Goal: Browse casually

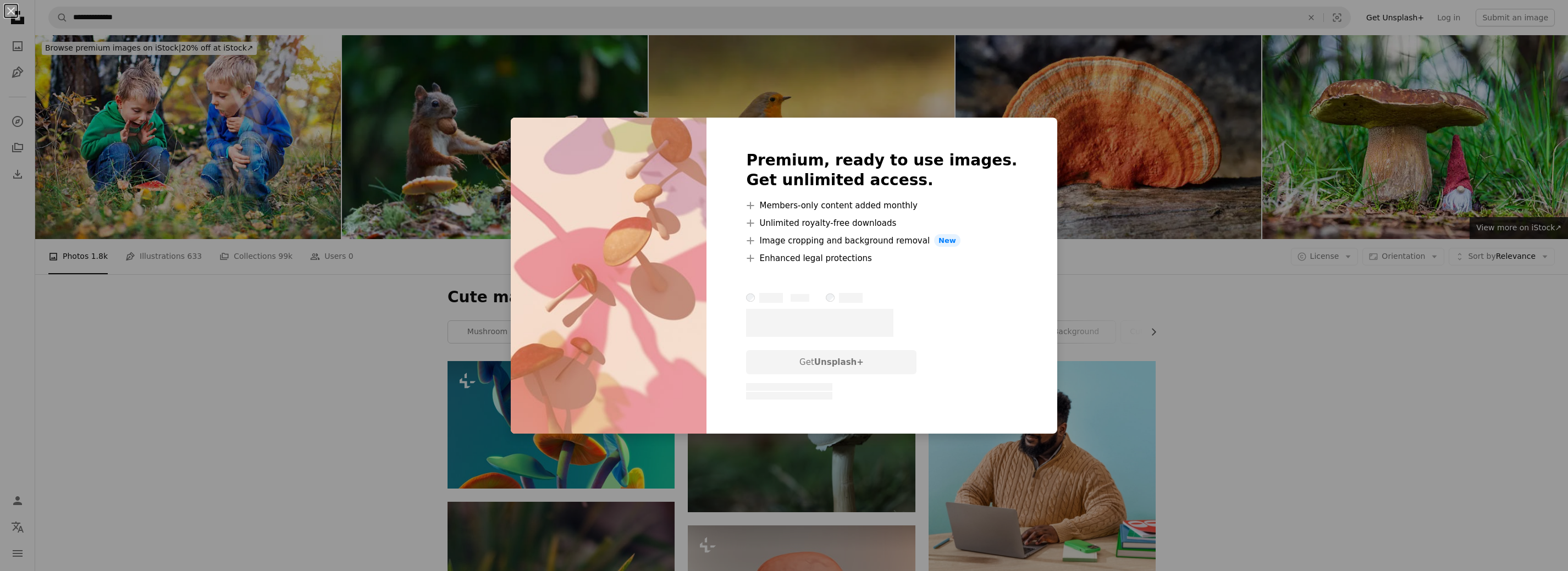
scroll to position [4942, 0]
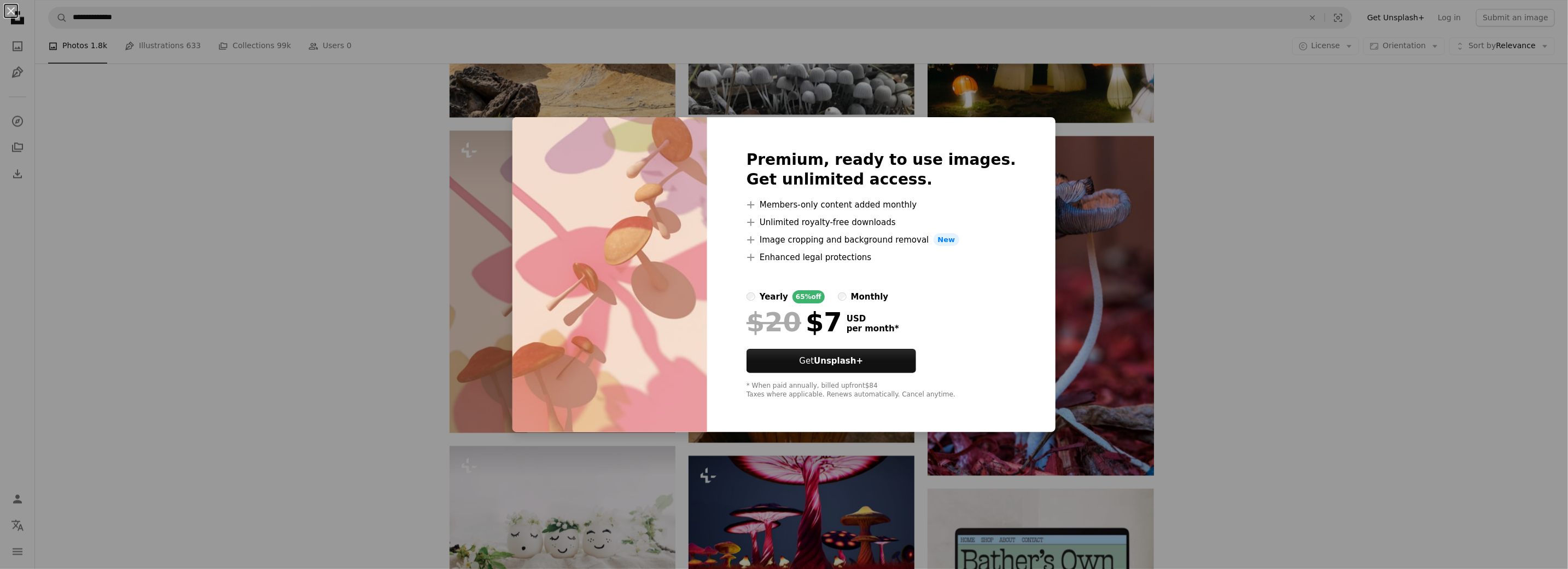
click at [1227, 250] on div "An X shape Premium, ready to use images. Get unlimited access. A plus sign Memb…" at bounding box center [784, 284] width 1568 height 569
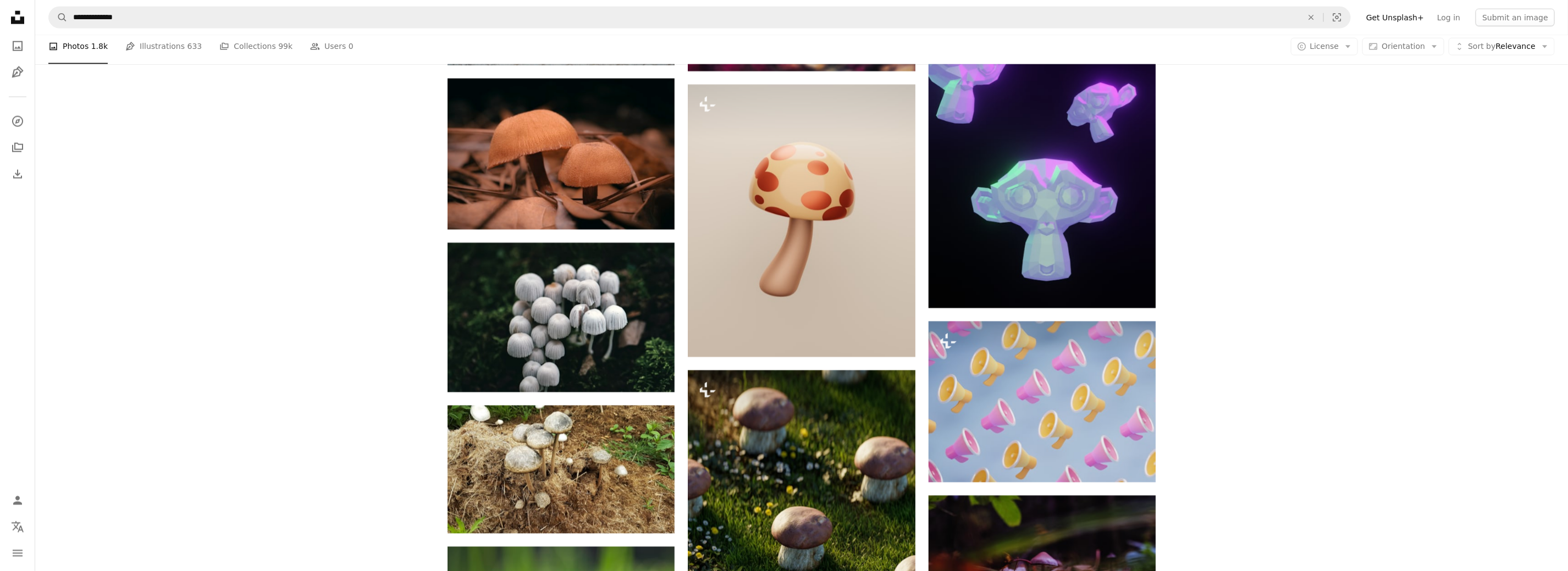
scroll to position [7436, 0]
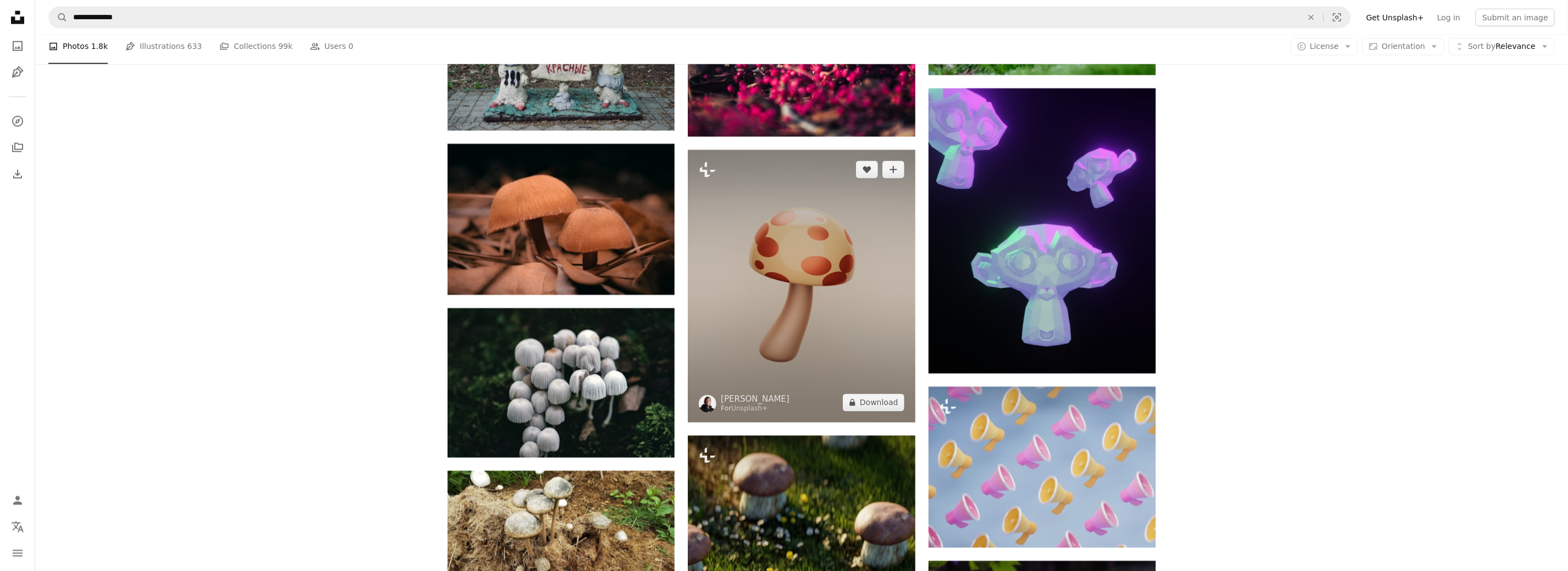
click at [824, 391] on img at bounding box center [801, 286] width 227 height 273
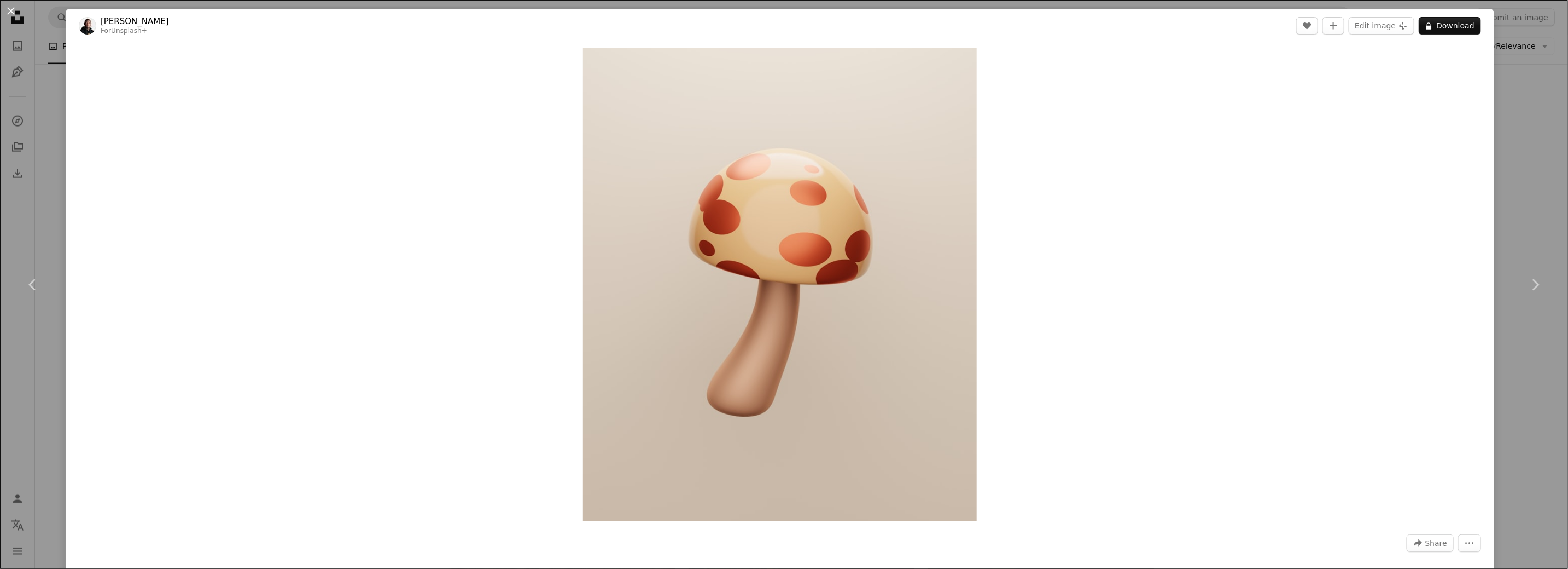
click at [12, 5] on button "An X shape" at bounding box center [11, 11] width 13 height 13
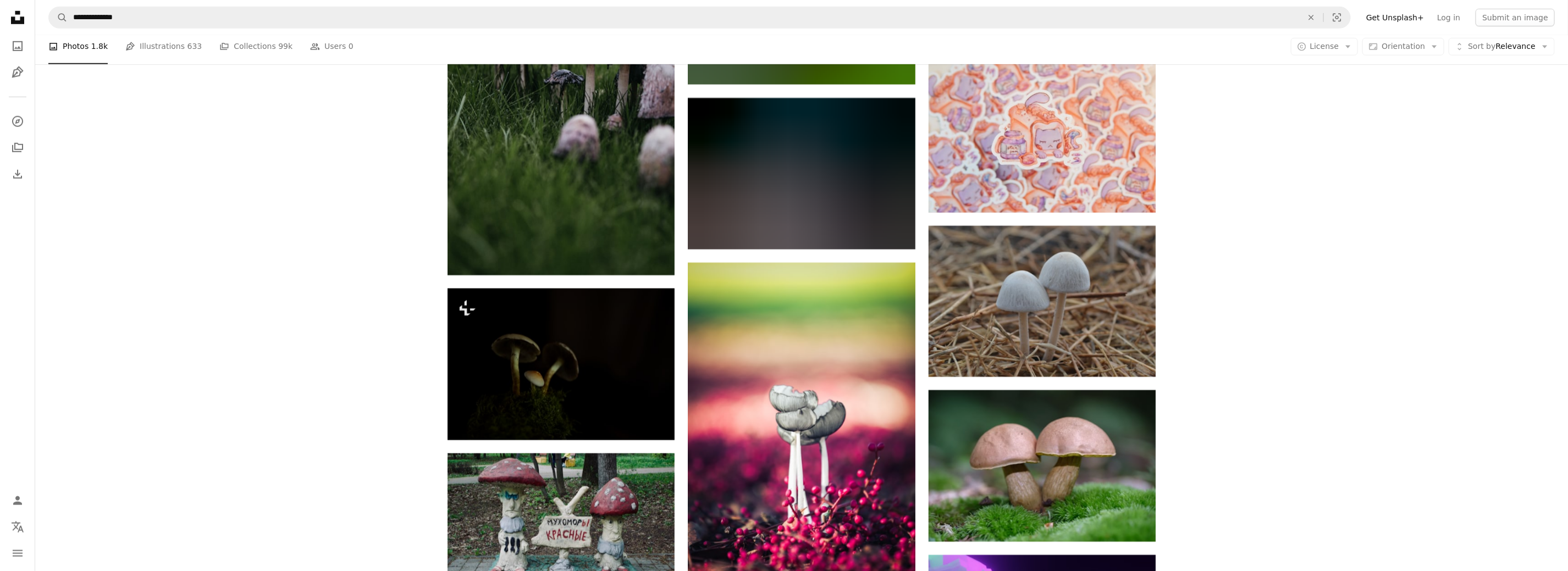
scroll to position [6589, 0]
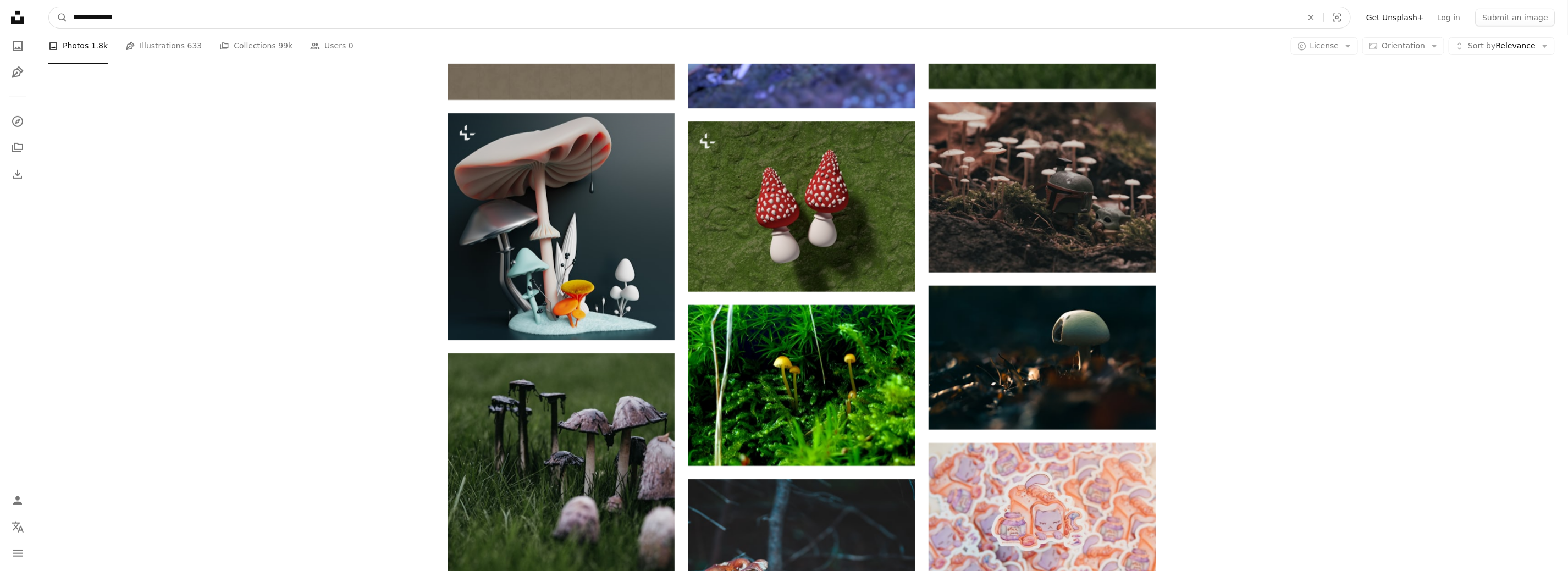
click at [136, 13] on input "**********" at bounding box center [683, 18] width 1232 height 21
type input "**********"
click button "A magnifying glass" at bounding box center [58, 18] width 19 height 21
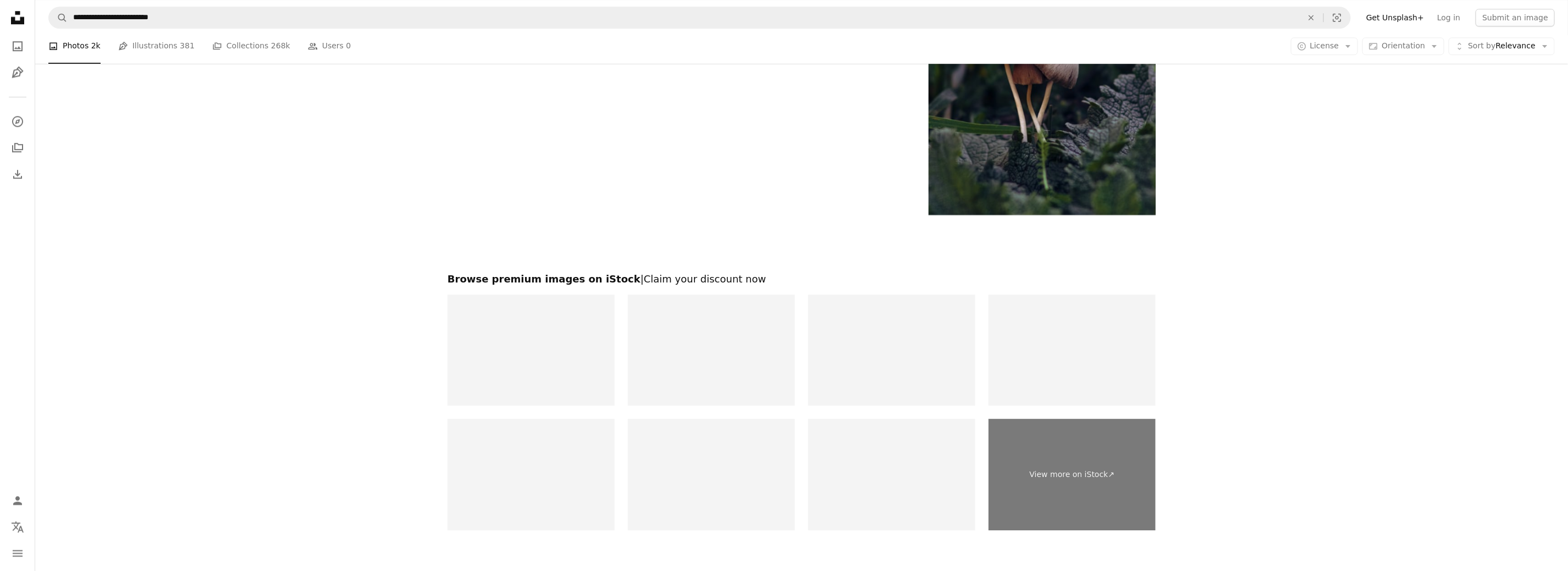
scroll to position [2396, 0]
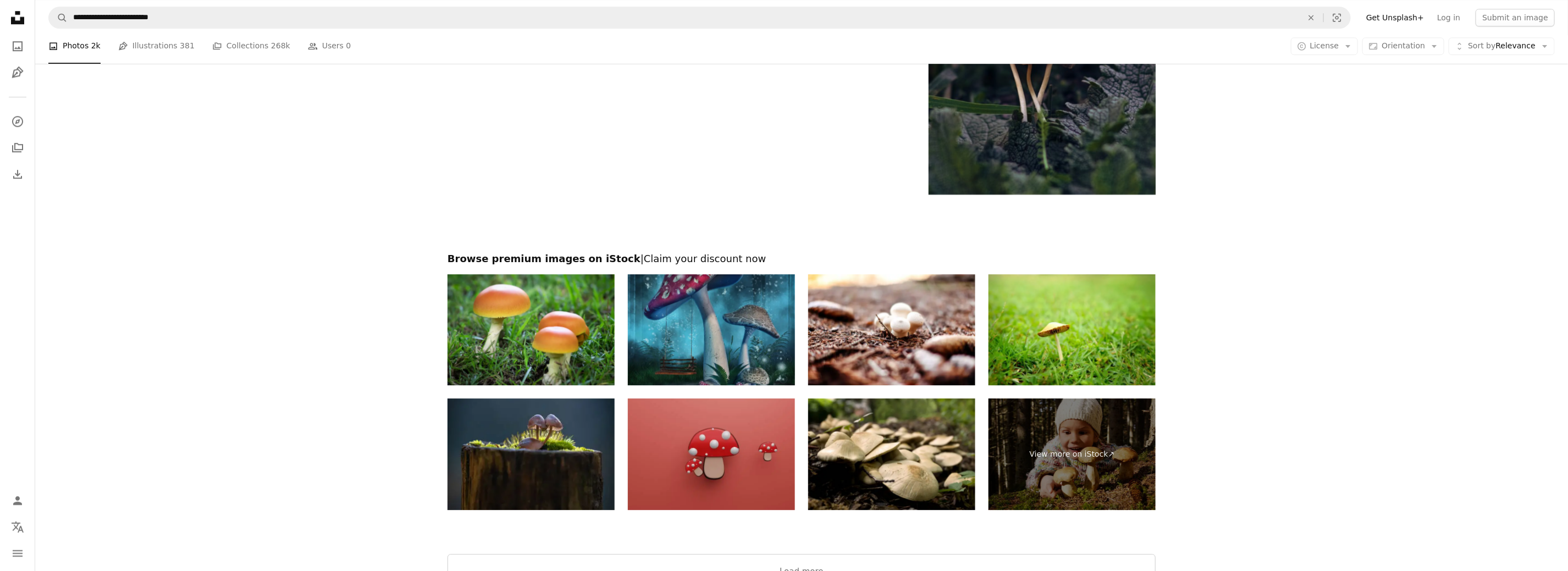
click at [745, 345] on img at bounding box center [711, 330] width 167 height 111
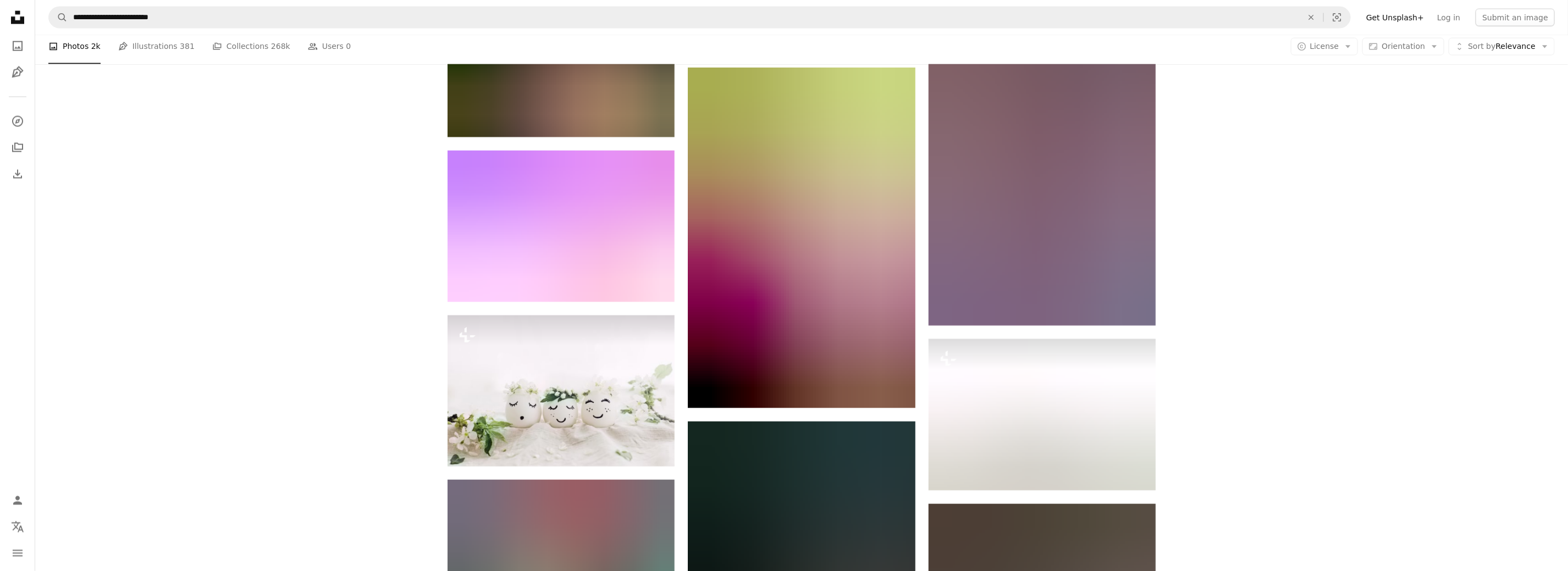
scroll to position [1398, 0]
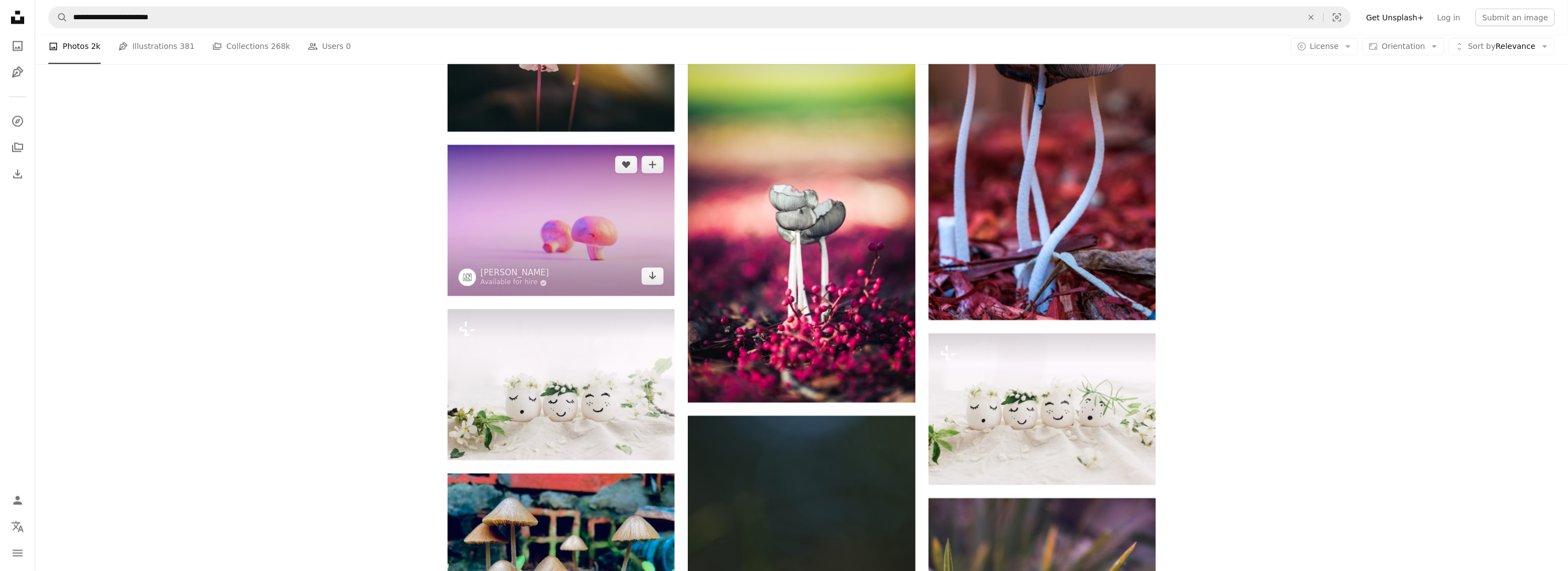
click at [587, 236] on img at bounding box center [560, 220] width 227 height 151
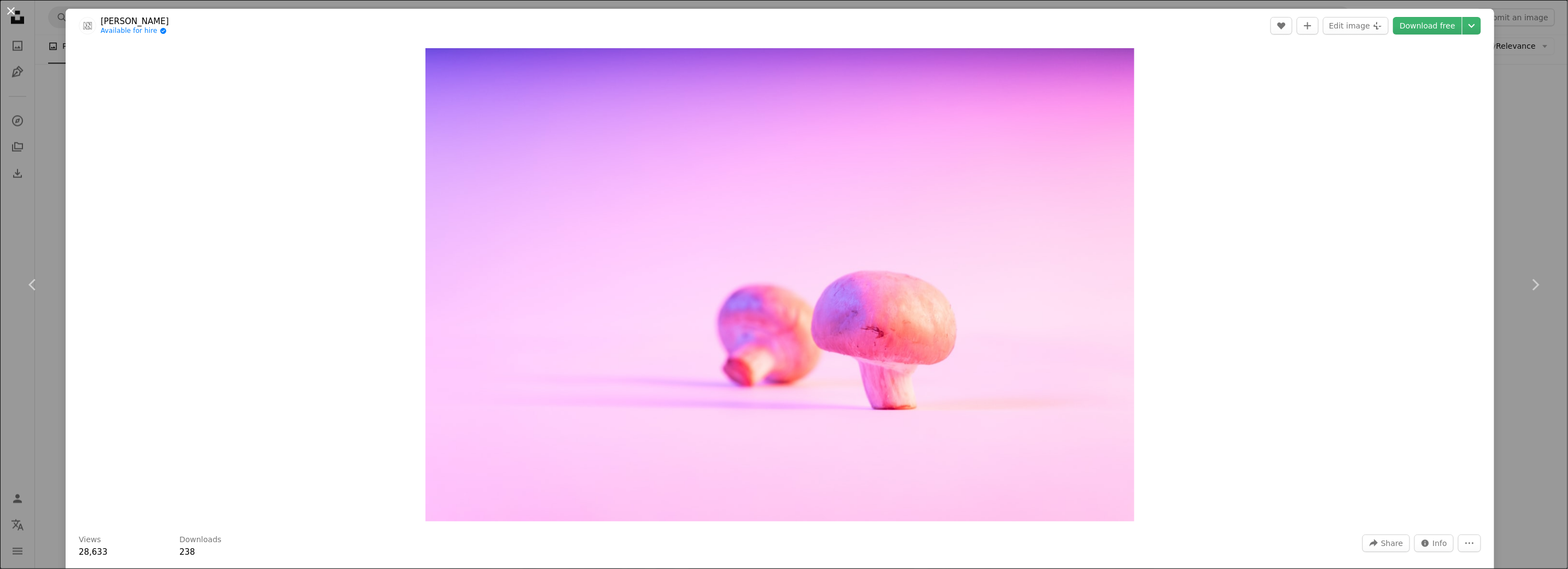
click at [12, 11] on button "An X shape" at bounding box center [11, 11] width 13 height 13
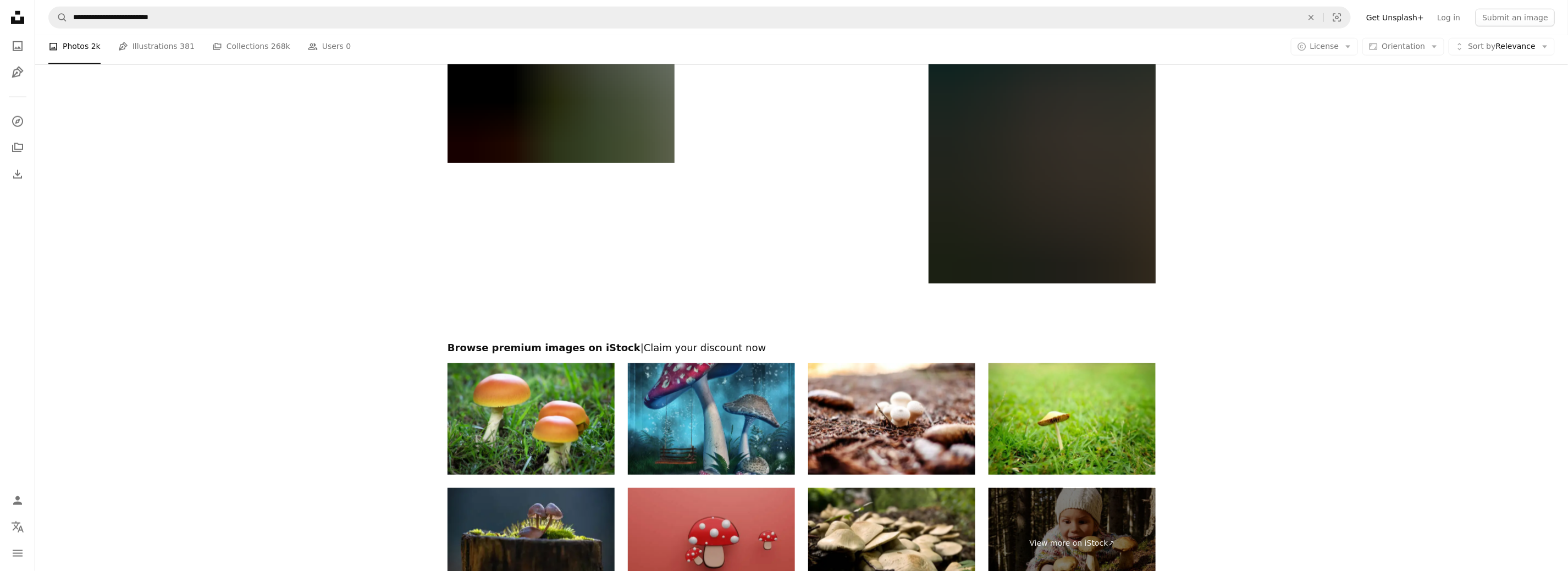
scroll to position [4081, 0]
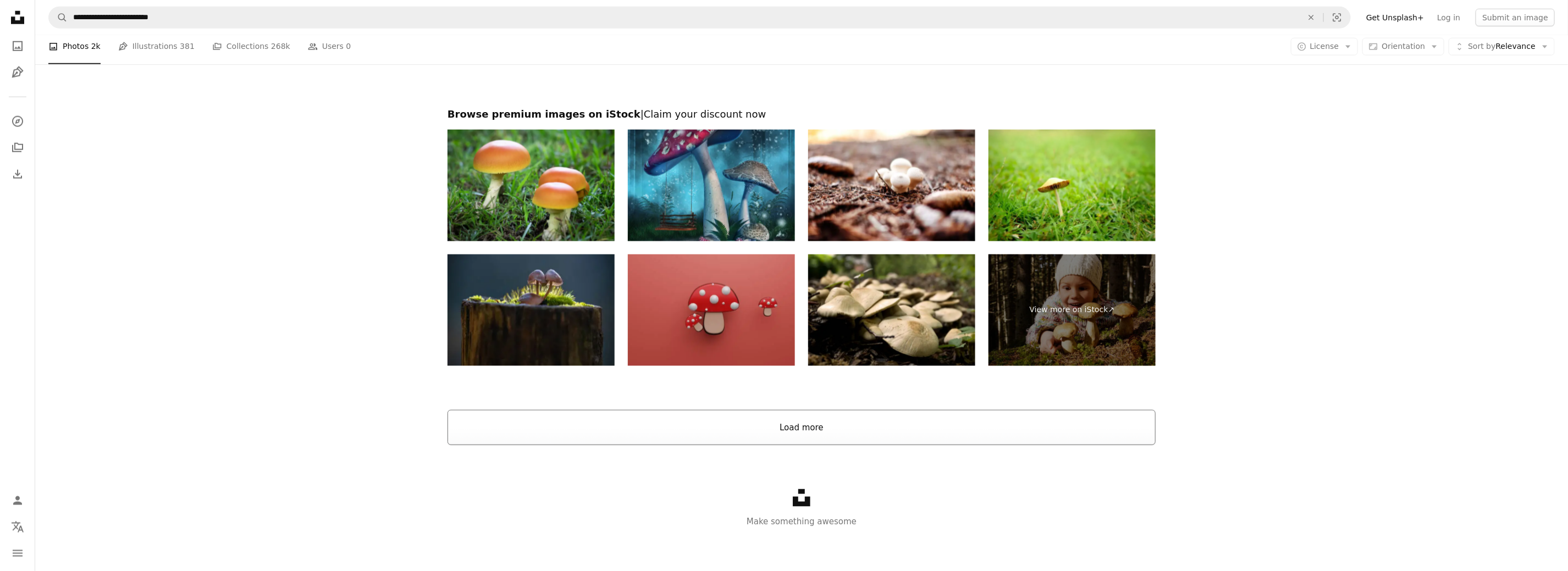
click at [820, 425] on button "Load more" at bounding box center [801, 427] width 708 height 35
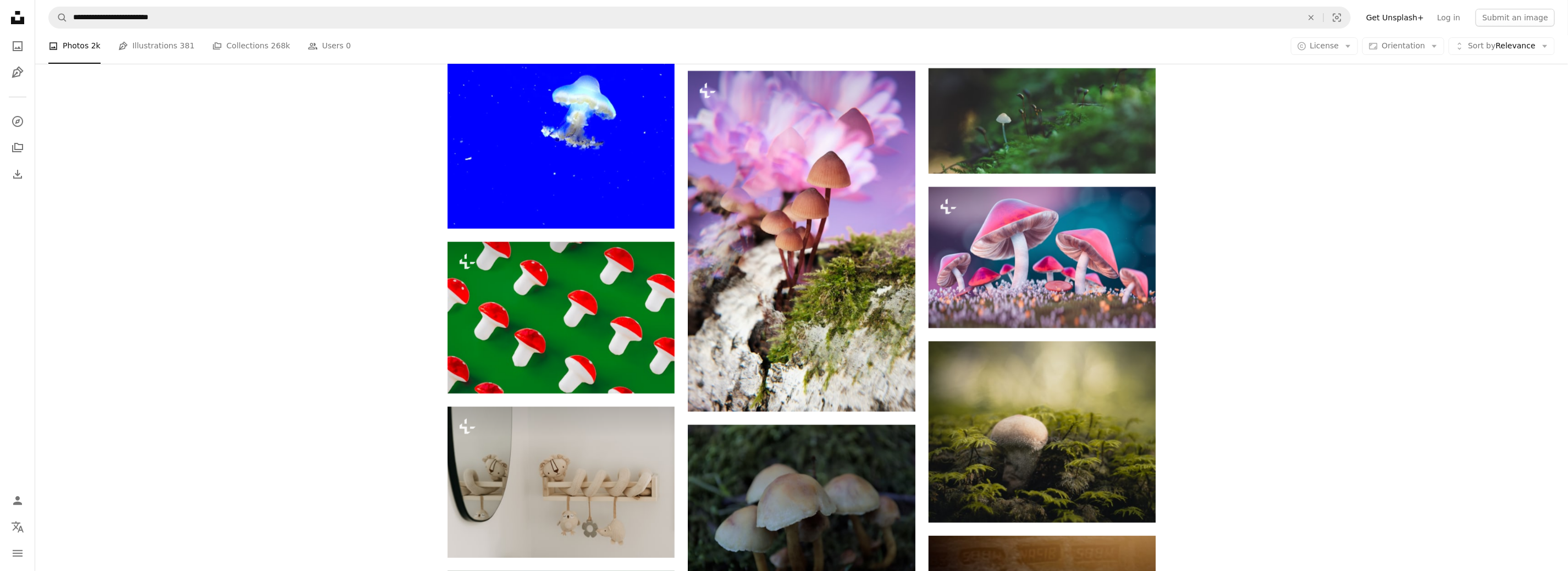
scroll to position [9384, 0]
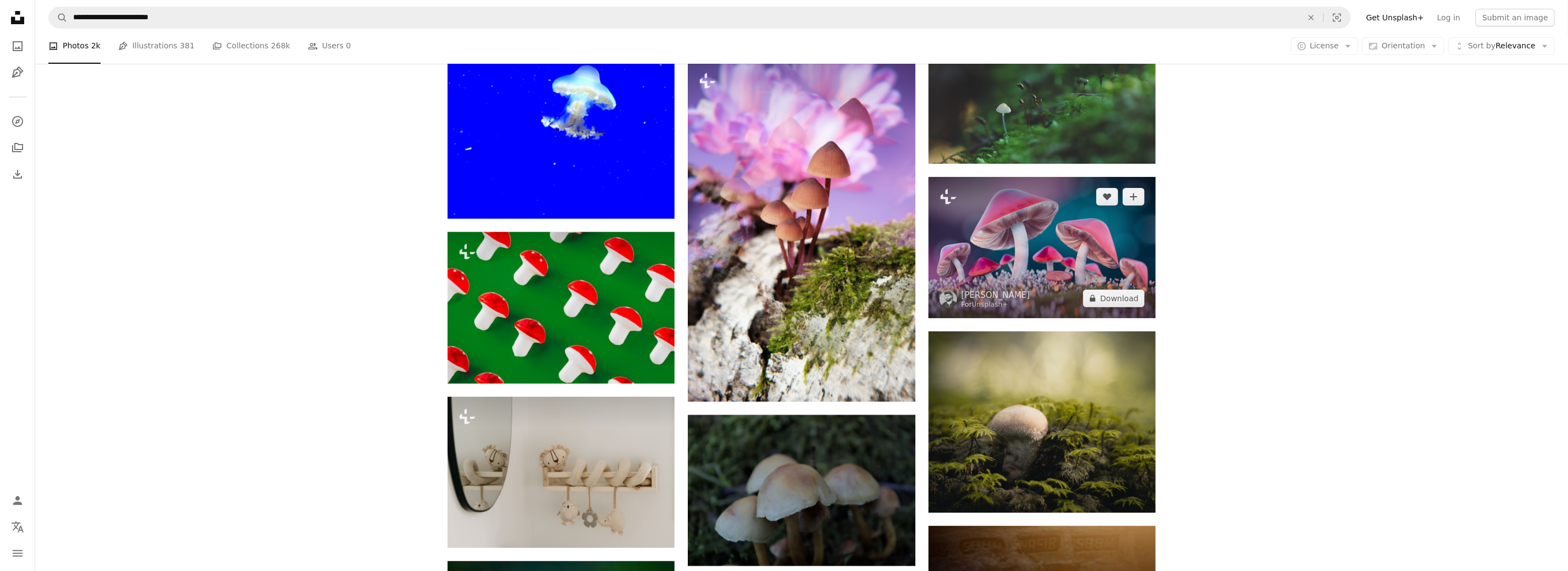
click at [1026, 257] on img at bounding box center [1042, 247] width 227 height 141
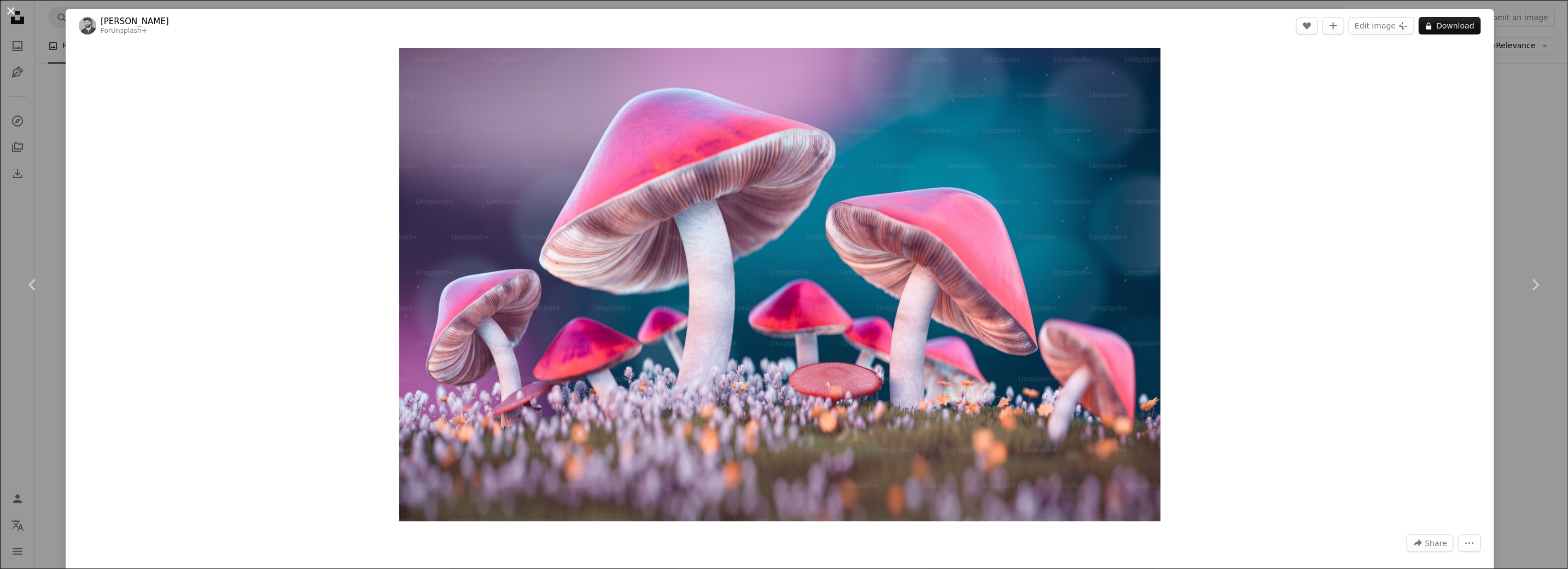
click at [11, 13] on button "An X shape" at bounding box center [11, 11] width 13 height 13
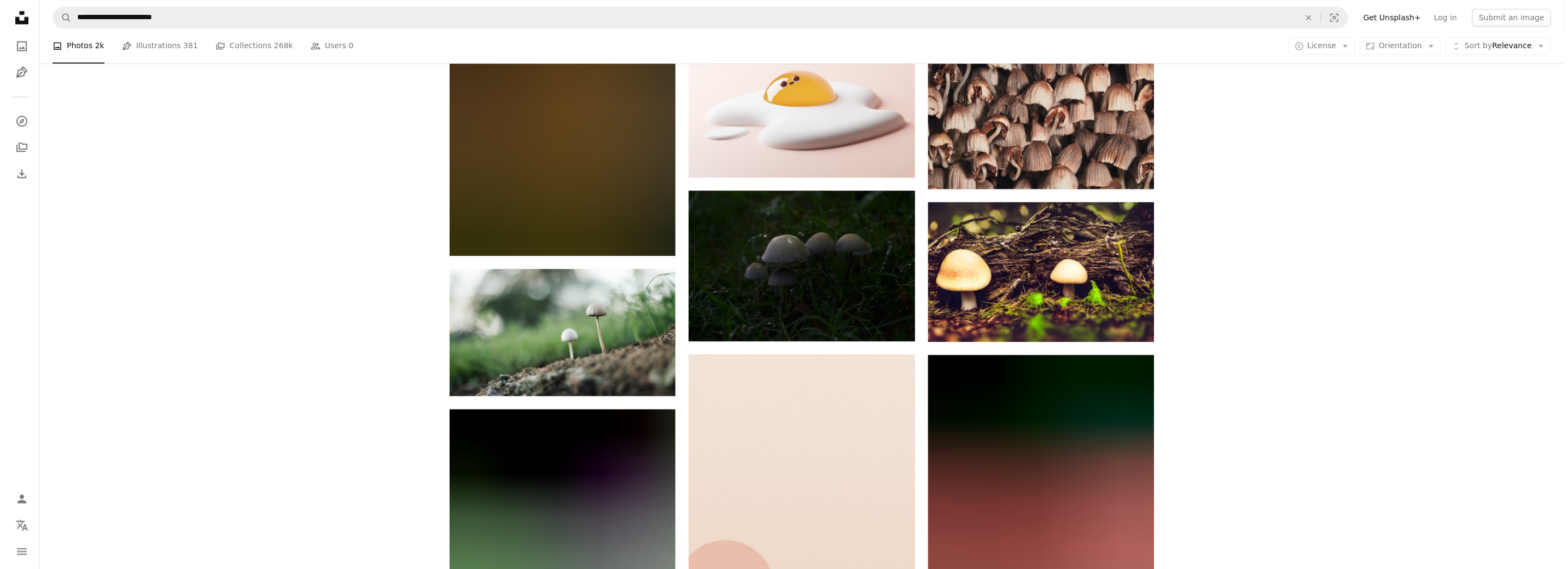
scroll to position [27291, 0]
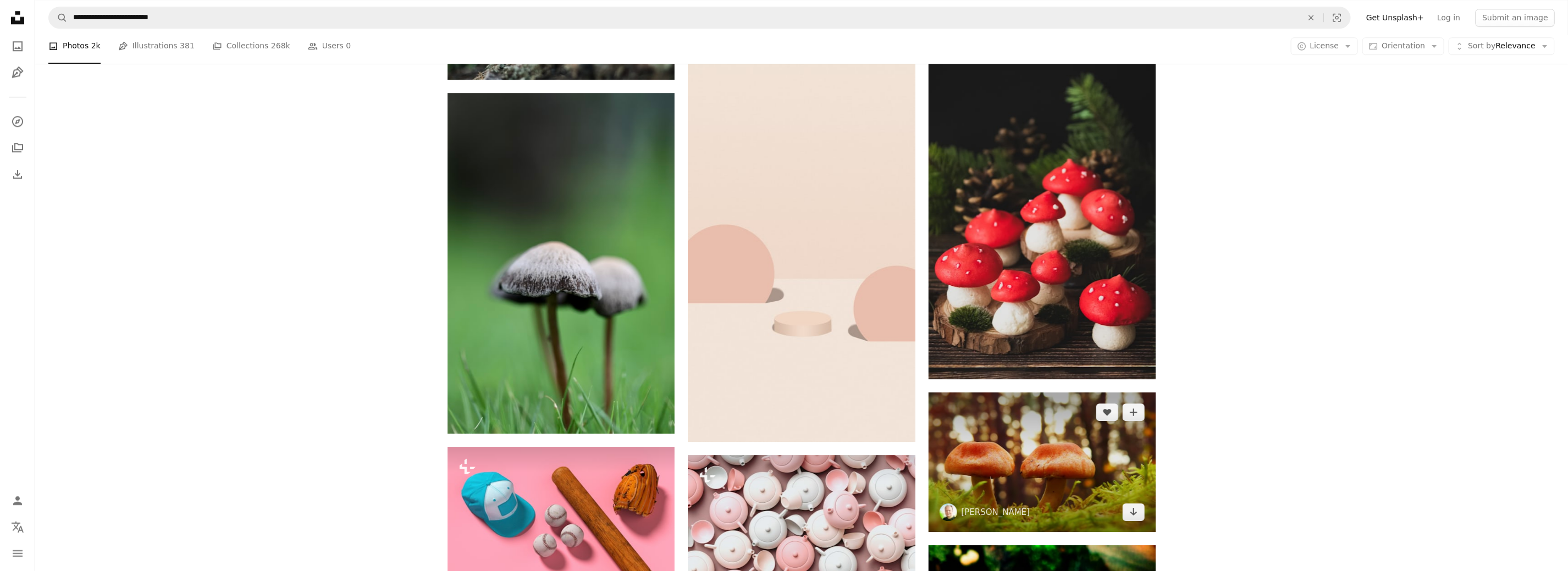
click at [1026, 475] on img at bounding box center [1042, 462] width 227 height 140
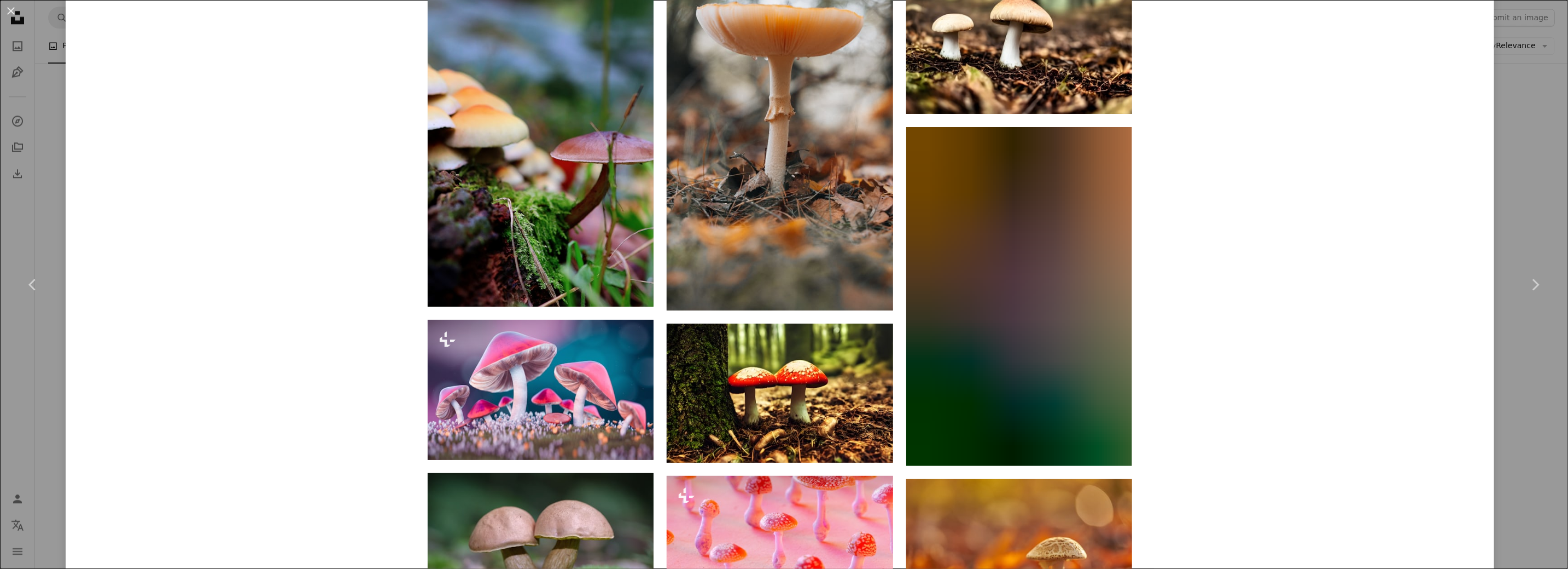
scroll to position [2185, 0]
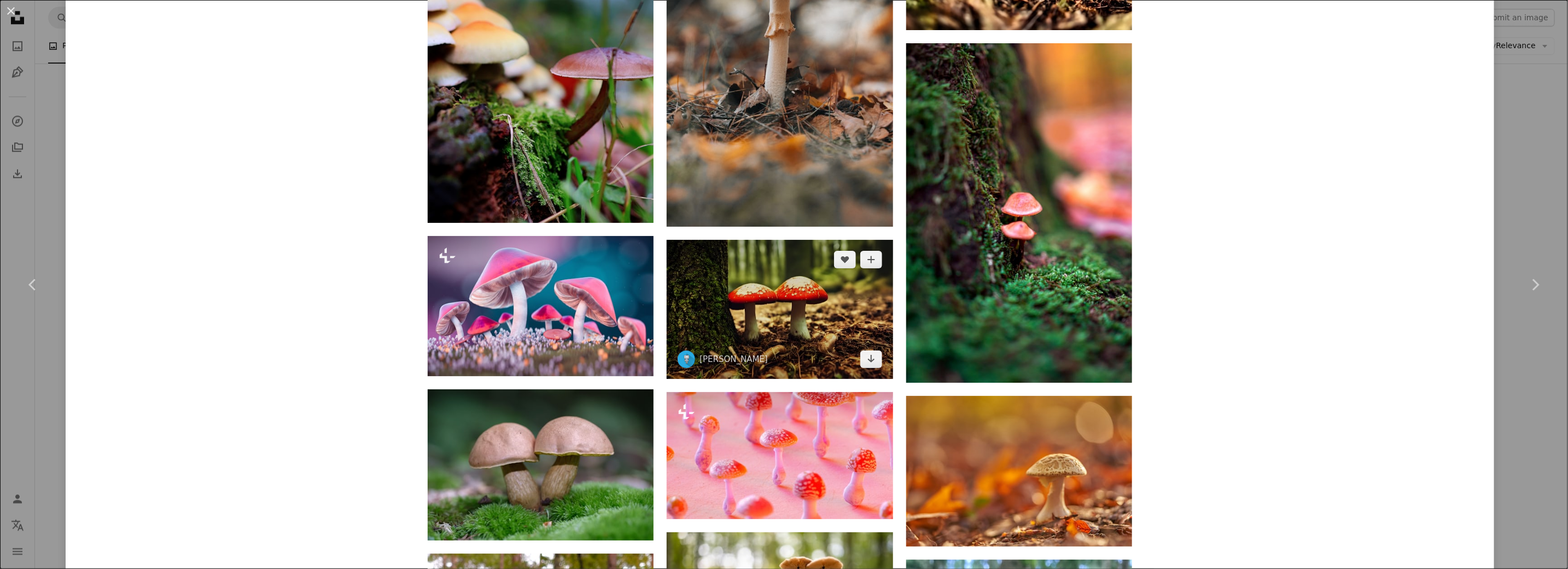
click at [836, 336] on img at bounding box center [779, 309] width 226 height 140
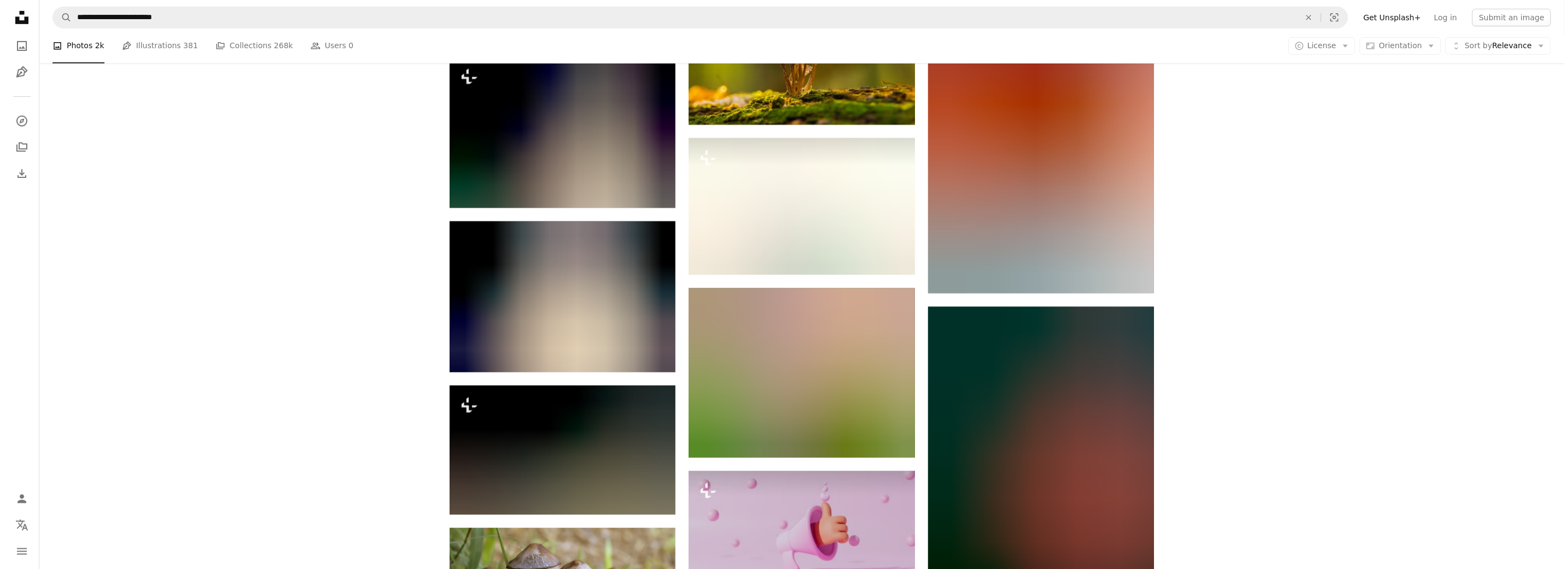
scroll to position [31520, 0]
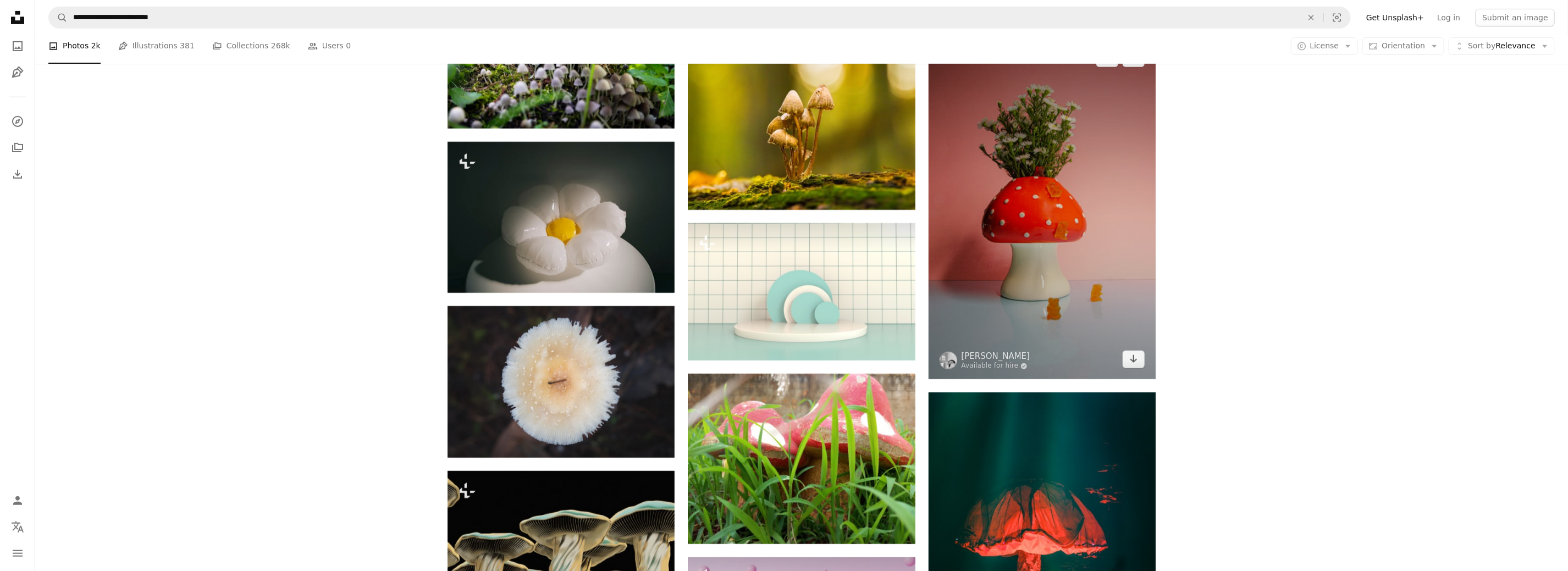
click at [1053, 351] on img at bounding box center [1042, 208] width 227 height 341
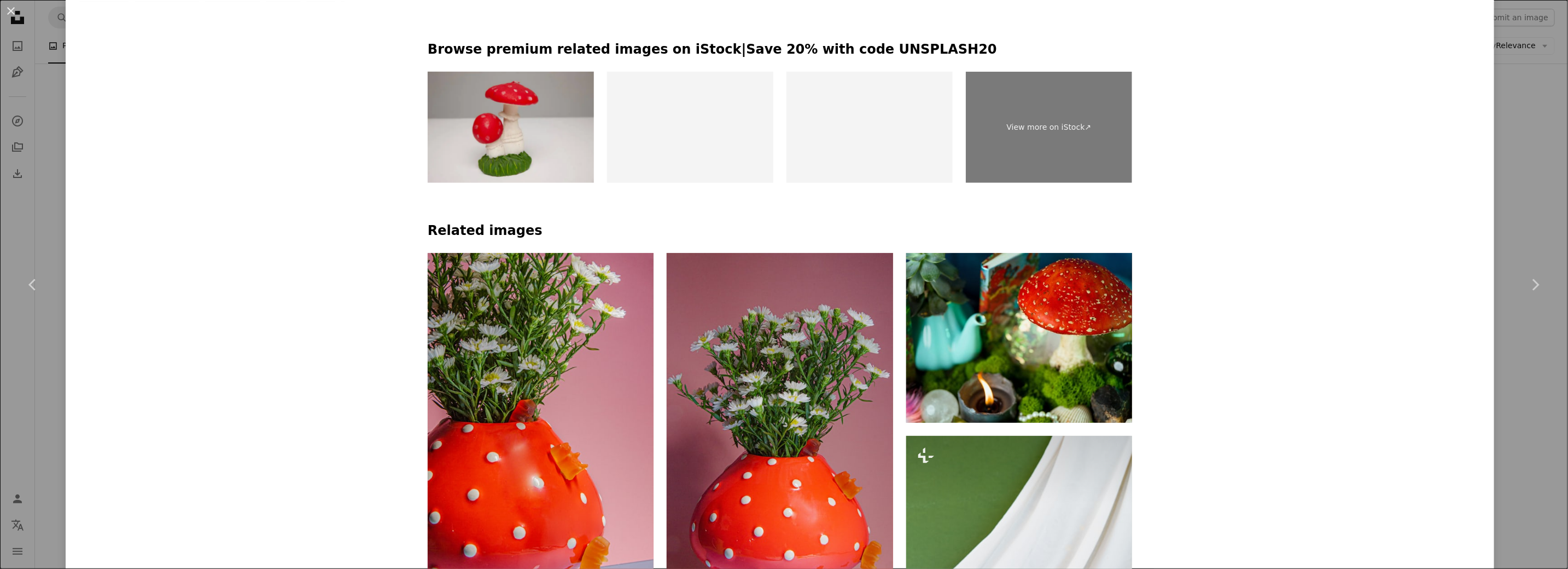
scroll to position [659, 0]
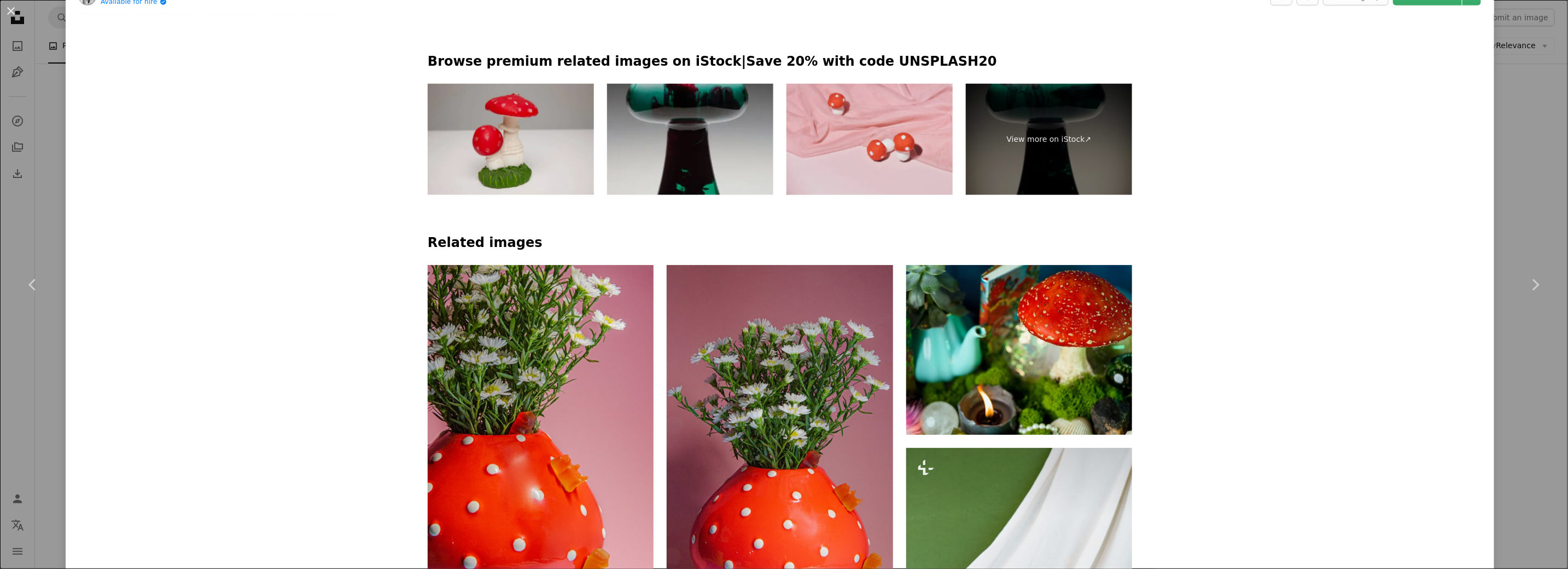
click at [851, 158] on img at bounding box center [869, 139] width 166 height 111
